Goal: Task Accomplishment & Management: Manage account settings

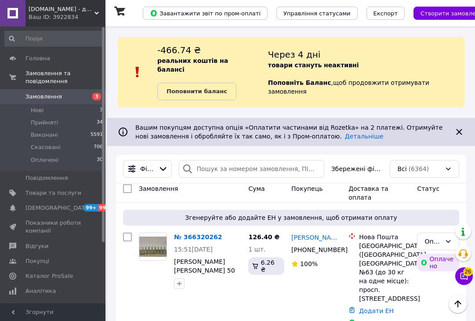
scroll to position [81, 0]
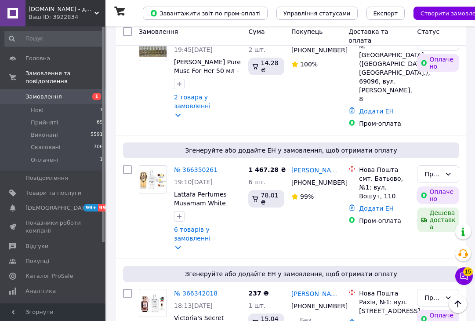
scroll to position [324, 0]
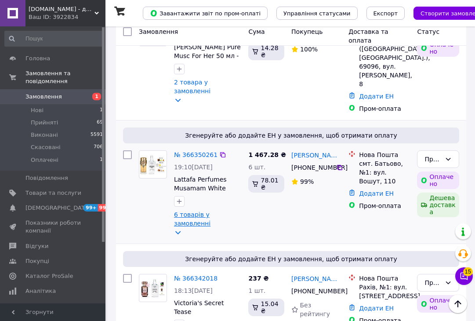
click at [179, 224] on link "6 товарів у замовленні" at bounding box center [192, 219] width 36 height 16
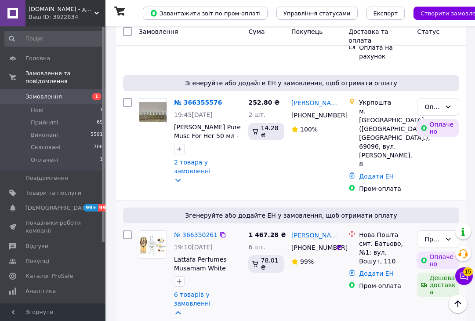
scroll to position [226, 0]
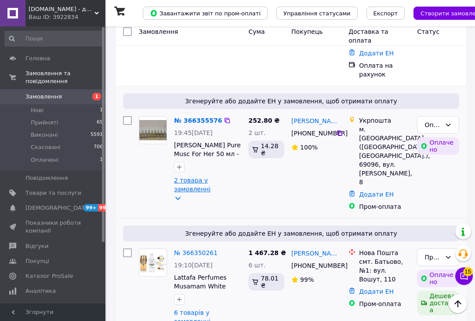
click at [177, 181] on link "2 товара у замовленні" at bounding box center [192, 185] width 36 height 16
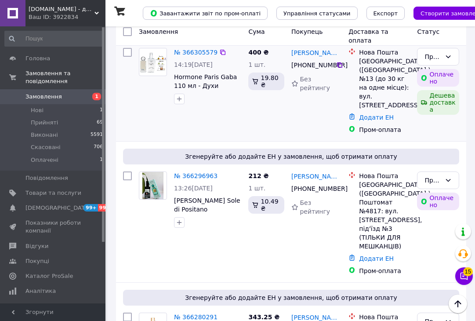
scroll to position [1181, 0]
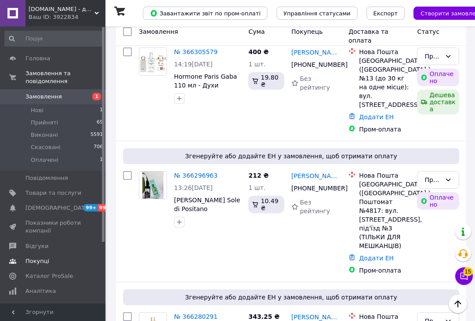
click at [36, 257] on link "Покупці" at bounding box center [54, 261] width 108 height 15
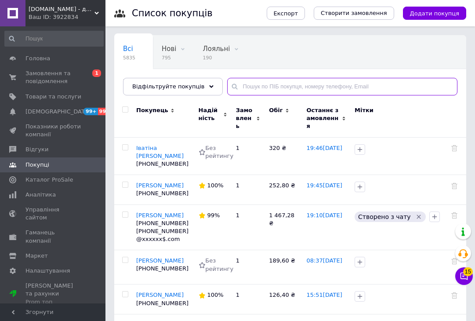
click at [247, 89] on input "text" at bounding box center [342, 87] width 230 height 18
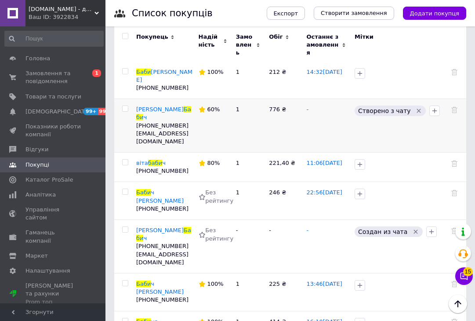
scroll to position [87, 0]
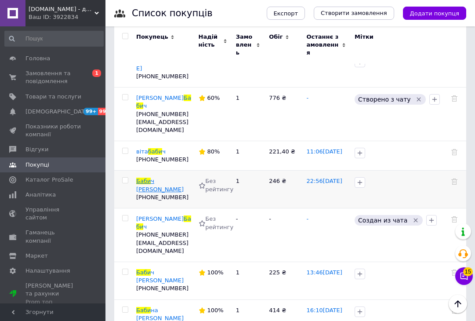
type input "баби"
click at [159, 178] on span "ч [PERSON_NAME]" at bounding box center [159, 185] width 47 height 15
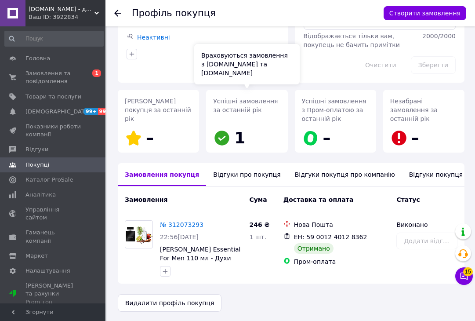
scroll to position [72, 0]
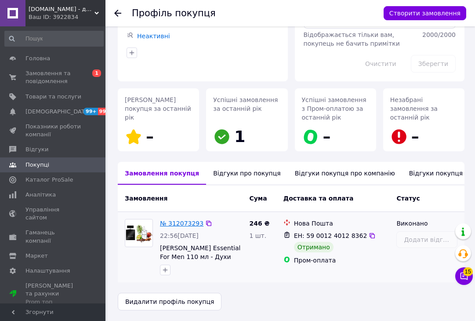
click at [187, 222] on link "№ 312073293" at bounding box center [182, 223] width 44 height 7
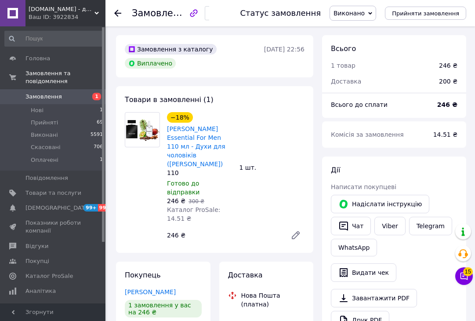
click at [118, 10] on icon at bounding box center [117, 13] width 7 height 7
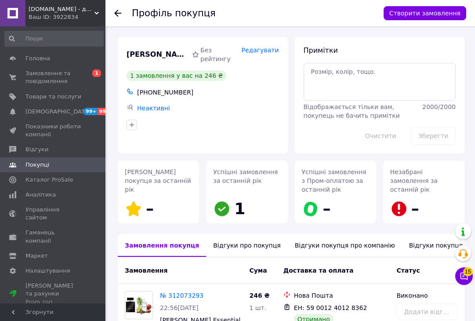
click at [118, 10] on icon at bounding box center [117, 13] width 7 height 7
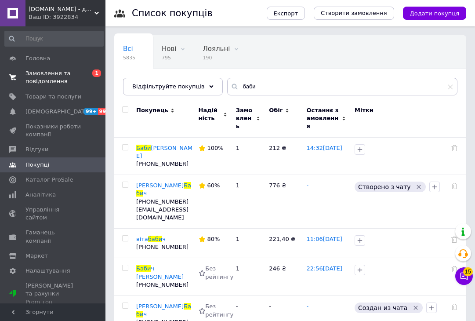
click at [49, 75] on span "Замовлення та повідомлення" at bounding box center [53, 77] width 56 height 16
